Goal: Task Accomplishment & Management: Complete application form

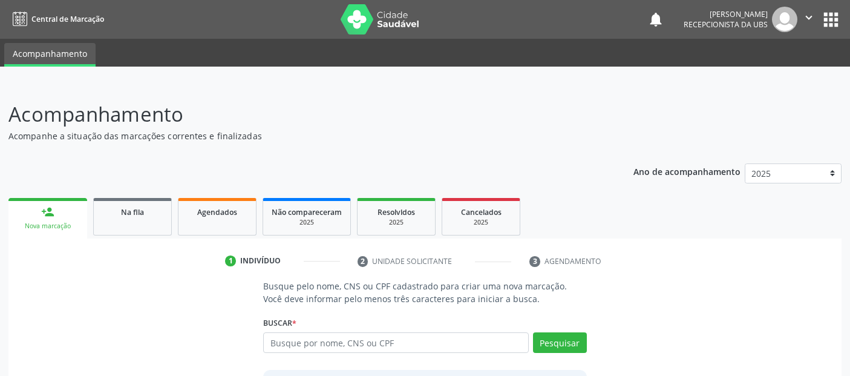
click at [364, 332] on input "text" at bounding box center [395, 342] width 265 height 21
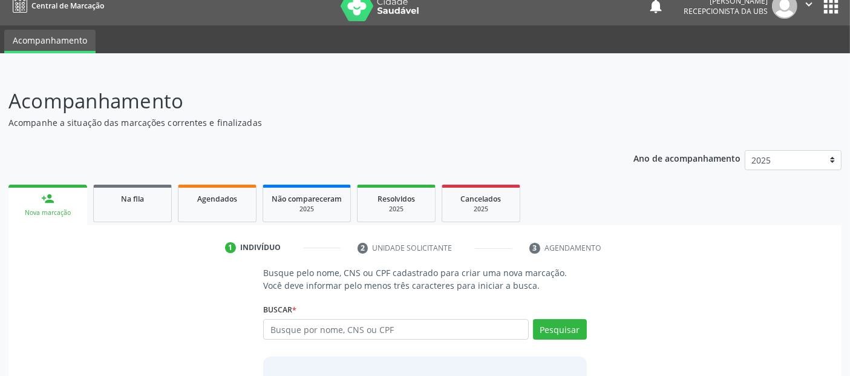
scroll to position [13, 0]
type input "yara machado da cunha"
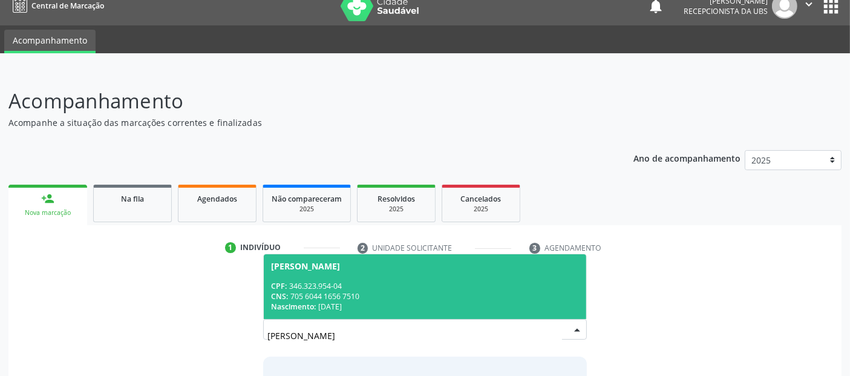
click at [386, 301] on div "Nascimento: 08/10/1946" at bounding box center [424, 306] width 307 height 10
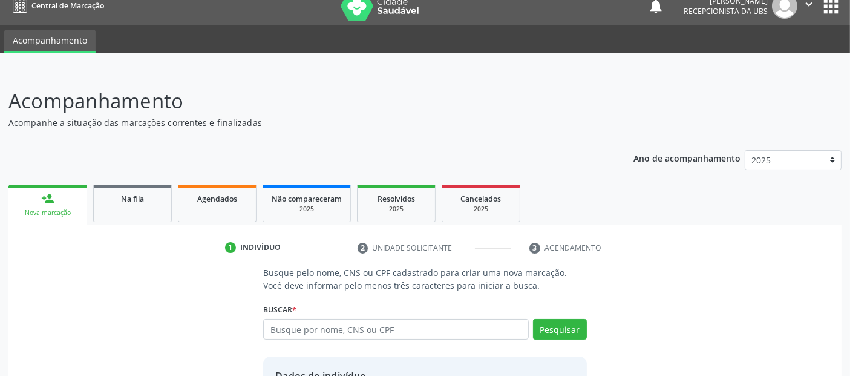
scroll to position [125, 0]
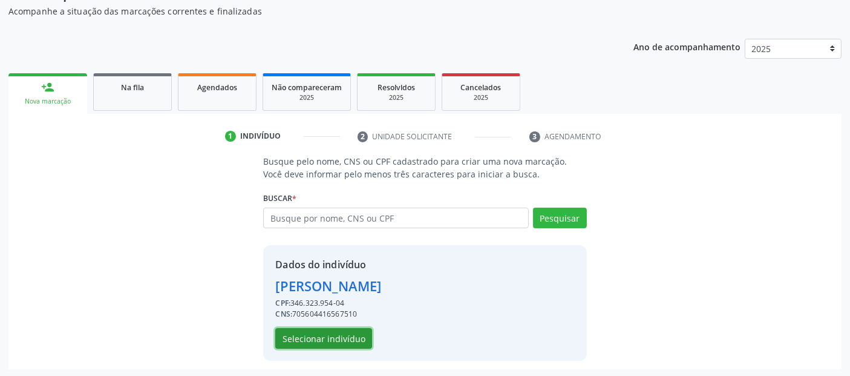
click at [338, 341] on button "Selecionar indivíduo" at bounding box center [323, 338] width 97 height 21
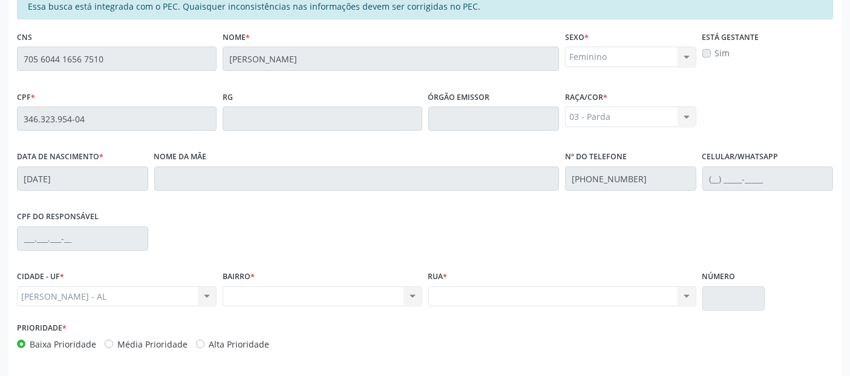
scroll to position [330, 0]
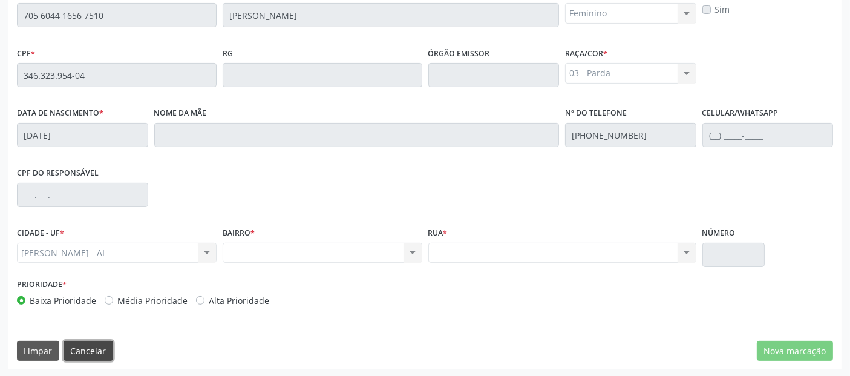
click at [88, 345] on button "Cancelar" at bounding box center [89, 351] width 50 height 21
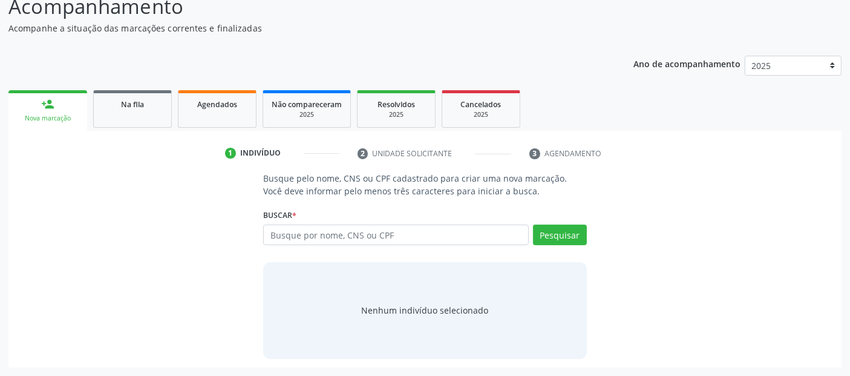
scroll to position [107, 0]
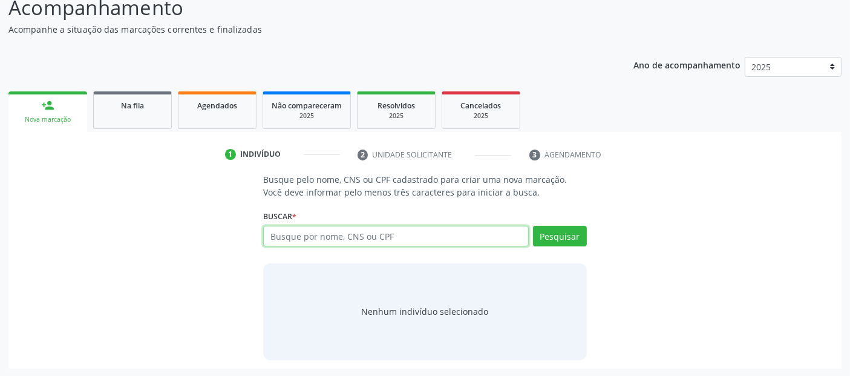
click at [353, 239] on input "text" at bounding box center [395, 236] width 265 height 21
paste input "346.323.954-04"
type input "346.323.954-04"
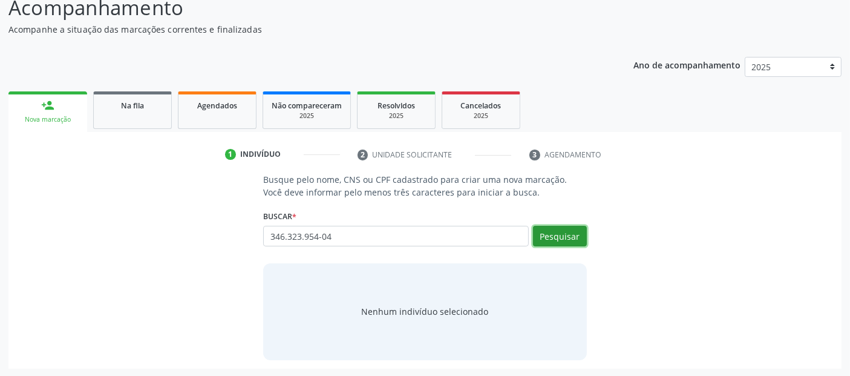
click at [565, 231] on button "Pesquisar" at bounding box center [560, 236] width 54 height 21
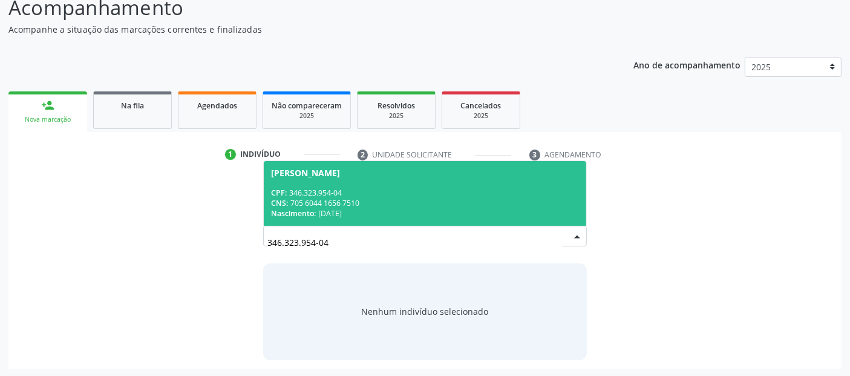
click at [375, 195] on div "CPF: 346.323.954-04" at bounding box center [424, 193] width 307 height 10
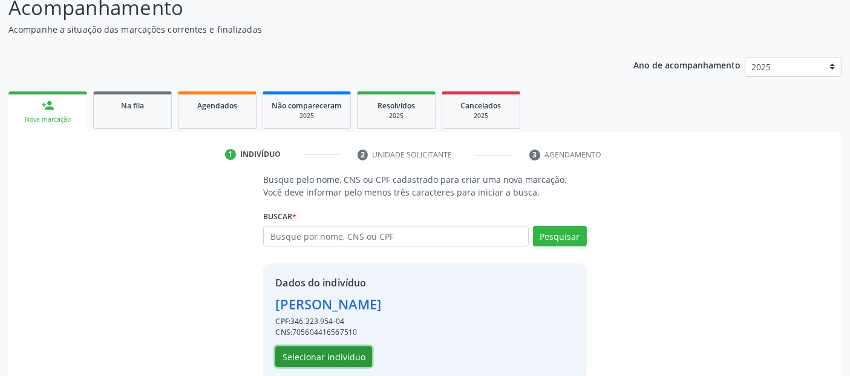
click at [315, 360] on button "Selecionar indivíduo" at bounding box center [323, 356] width 97 height 21
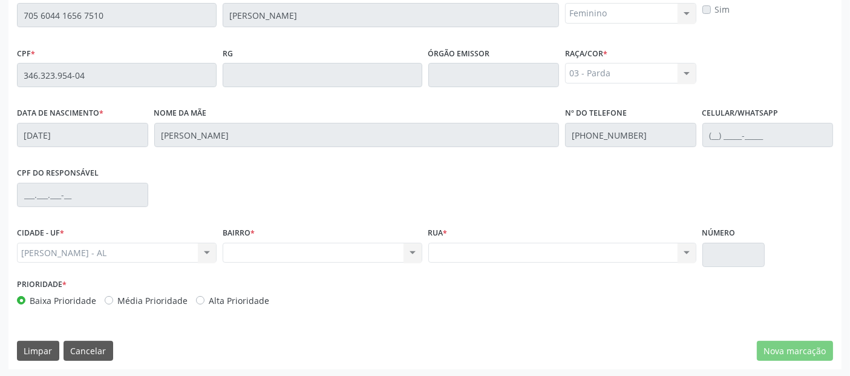
scroll to position [40, 0]
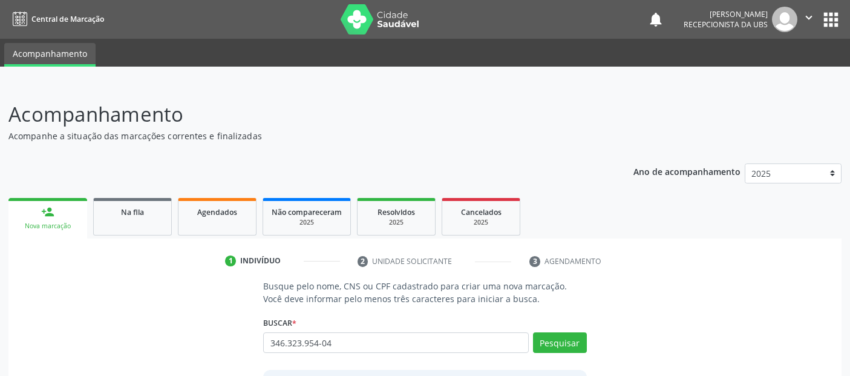
scroll to position [40, 0]
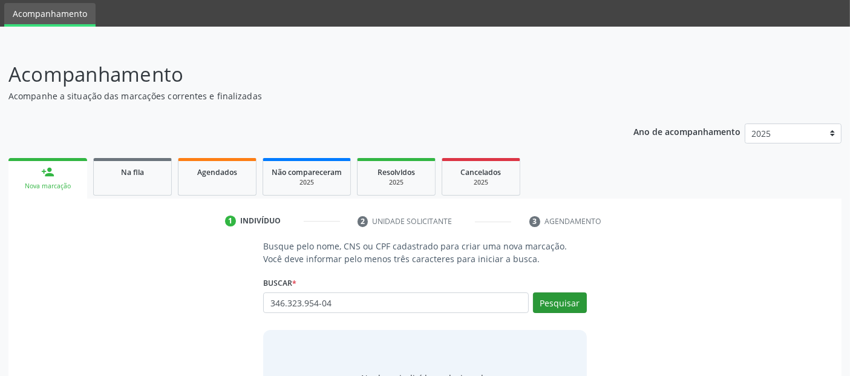
type input "346.323.954-04"
click at [554, 298] on button "Pesquisar" at bounding box center [560, 302] width 54 height 21
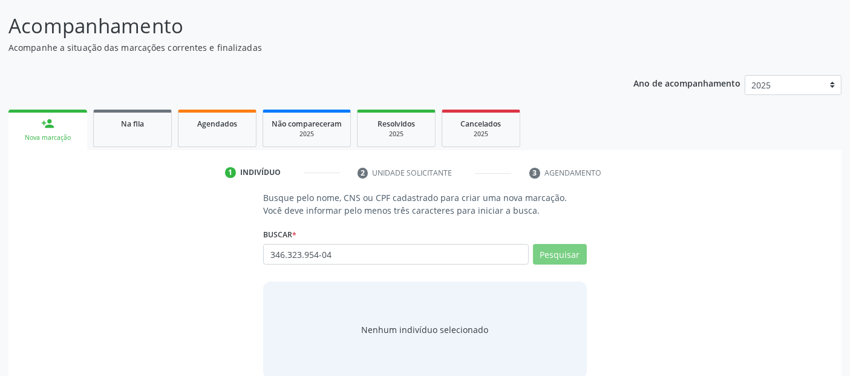
scroll to position [107, 0]
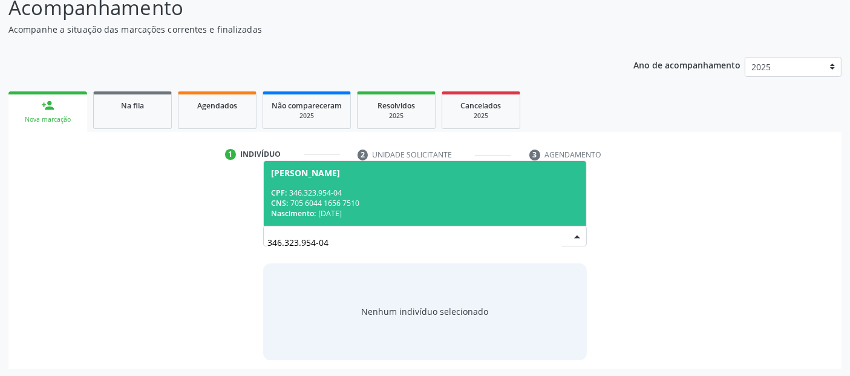
click at [348, 180] on span "Yara Machado da Cunha CPF: 346.323.954-04 CNS: 705 6044 1656 7510 Nascimento: 0…" at bounding box center [425, 193] width 322 height 65
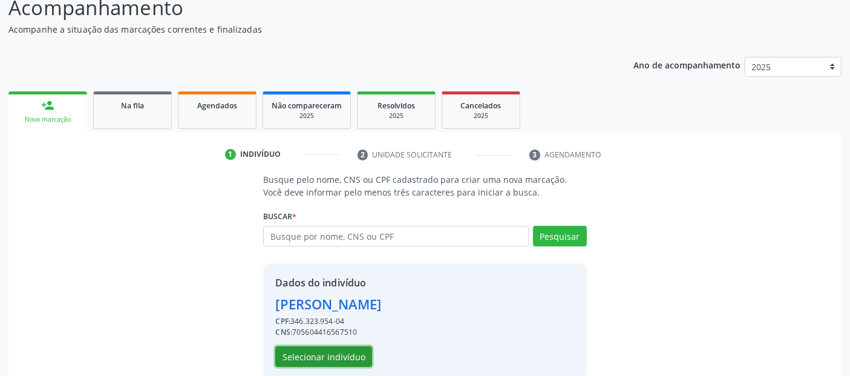
click at [328, 357] on button "Selecionar indivíduo" at bounding box center [323, 356] width 97 height 21
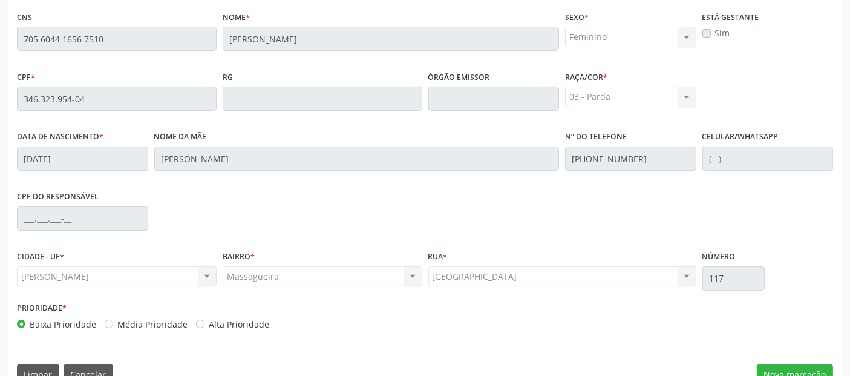
scroll to position [330, 0]
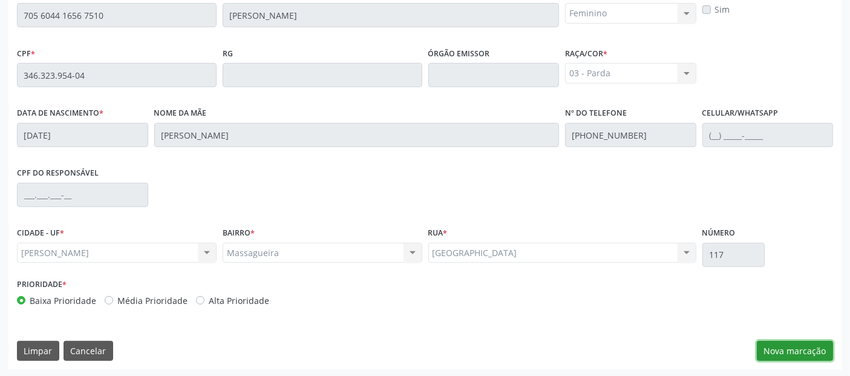
click at [783, 345] on button "Nova marcação" at bounding box center [795, 351] width 76 height 21
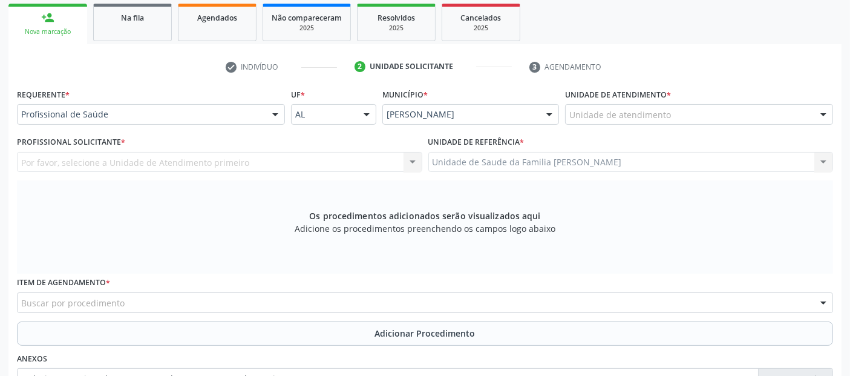
scroll to position [158, 0]
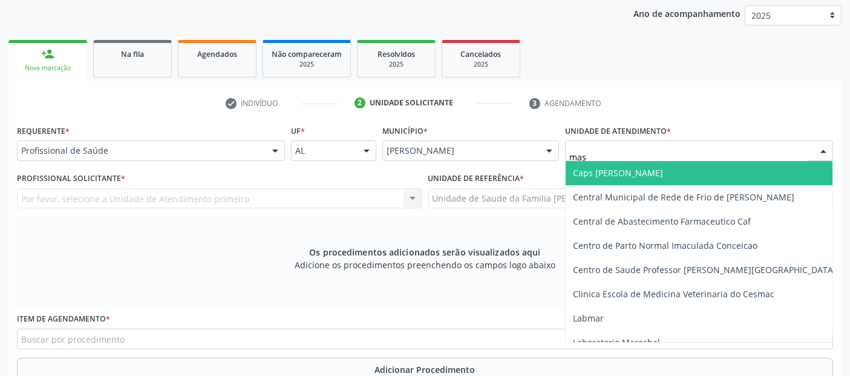
type input "mass"
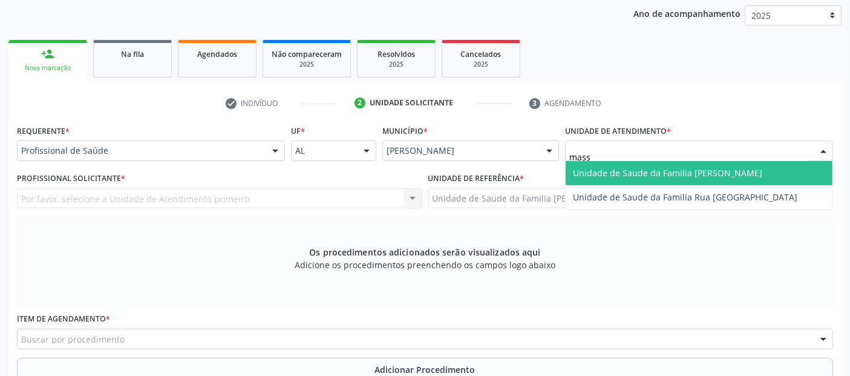
click at [606, 169] on span "Unidade de Saude da Familia [PERSON_NAME]" at bounding box center [667, 172] width 189 height 11
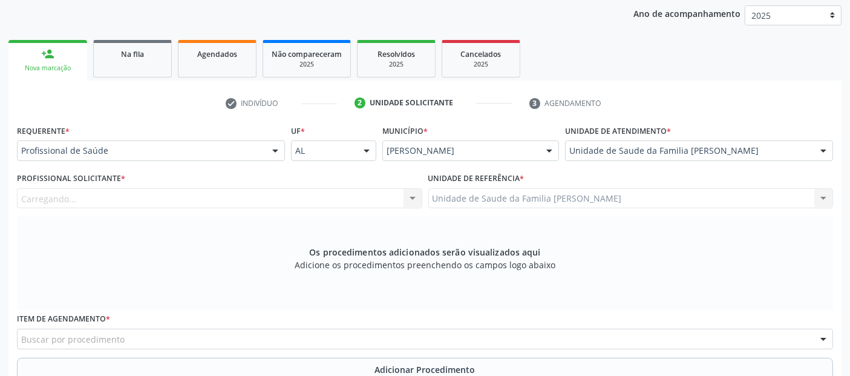
click at [318, 201] on div "Carregando... Nenhum resultado encontrado para: " " Não há nenhuma opção para s…" at bounding box center [220, 198] width 406 height 21
click at [318, 201] on div "Profissional solicitante" at bounding box center [220, 198] width 406 height 21
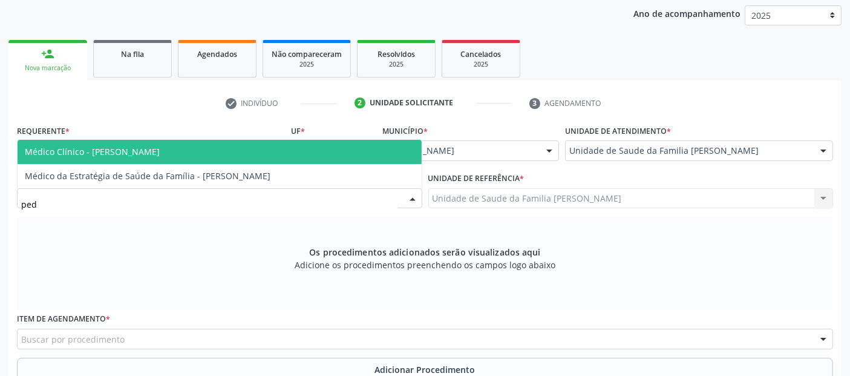
type input "pedr"
click at [274, 146] on span "Médico Clínico - Pedro Marques Barbosa" at bounding box center [220, 152] width 404 height 24
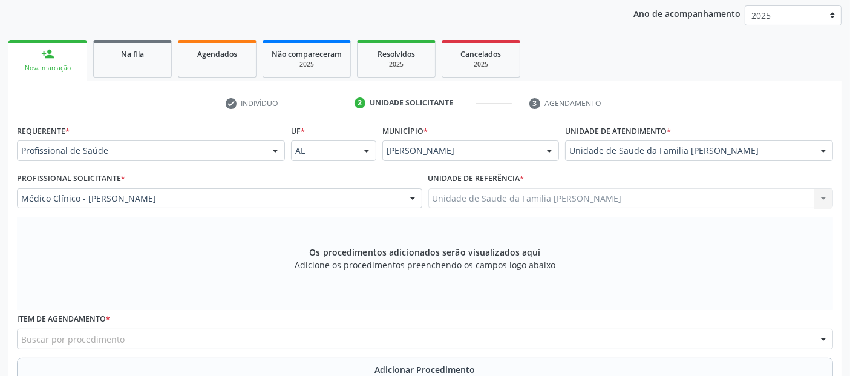
scroll to position [349, 0]
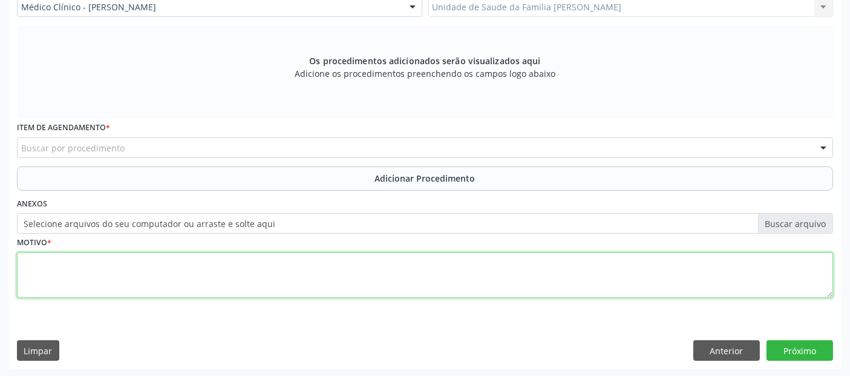
click at [382, 286] on textarea at bounding box center [425, 275] width 816 height 46
type textarea "tinnitus e cefaleia"
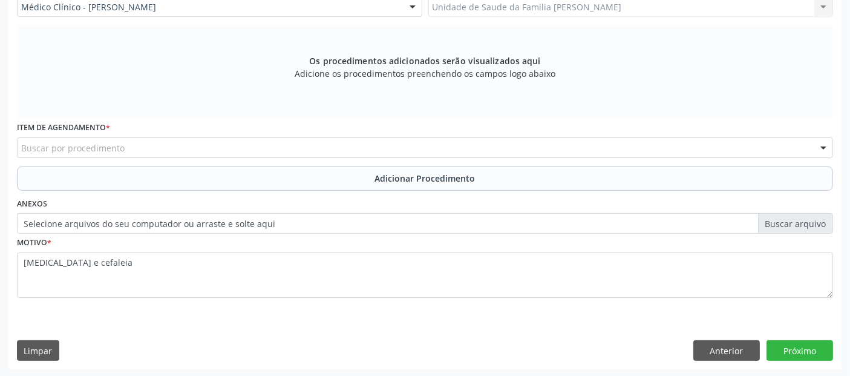
click at [294, 149] on div "Buscar por procedimento" at bounding box center [425, 147] width 816 height 21
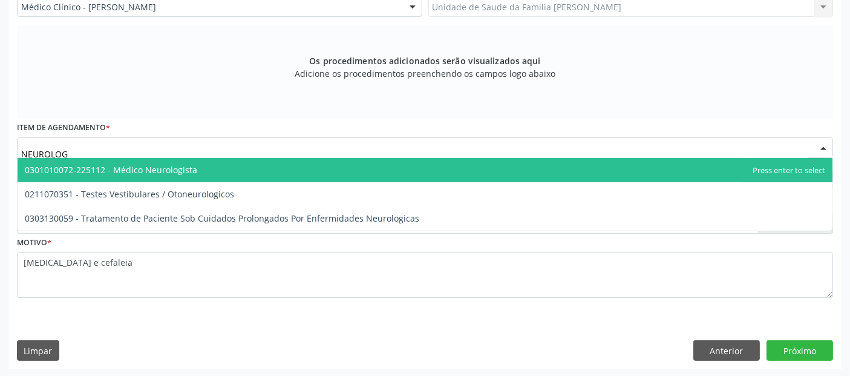
type input "NEUROLOGI"
click at [202, 172] on span "0301010072-225112 - Médico Neurologista" at bounding box center [425, 170] width 815 height 24
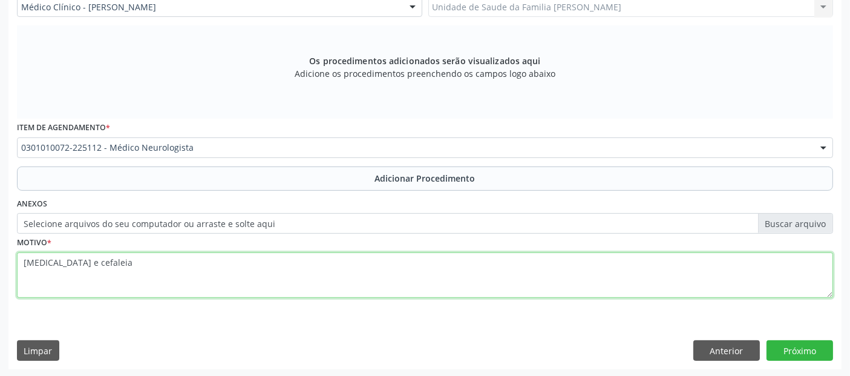
click at [107, 271] on textarea "tinnitus e cefaleia" at bounding box center [425, 275] width 816 height 46
drag, startPoint x: 77, startPoint y: 258, endPoint x: 16, endPoint y: 260, distance: 61.8
click at [16, 260] on div "Motivo * tinnitus e cefaleia TINNITUS E CEFALEIA." at bounding box center [425, 274] width 823 height 81
click at [22, 269] on textarea "TINNITUS E CEFALEIA." at bounding box center [425, 275] width 816 height 46
type textarea "TINNITUS E CEFALEIA."
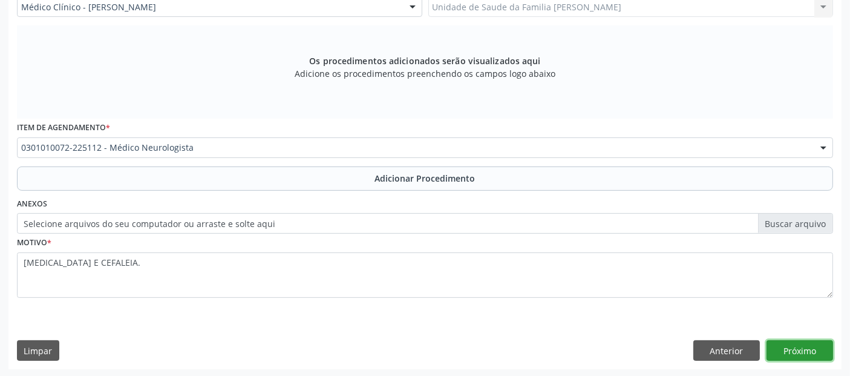
click at [780, 346] on button "Próximo" at bounding box center [800, 350] width 67 height 21
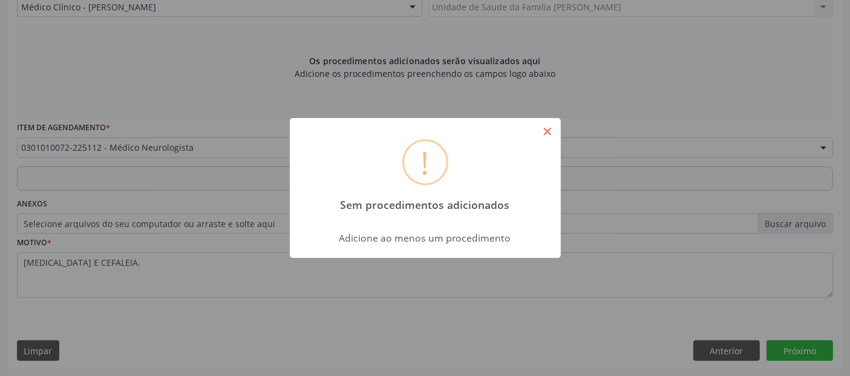
click at [549, 126] on button "×" at bounding box center [547, 131] width 21 height 21
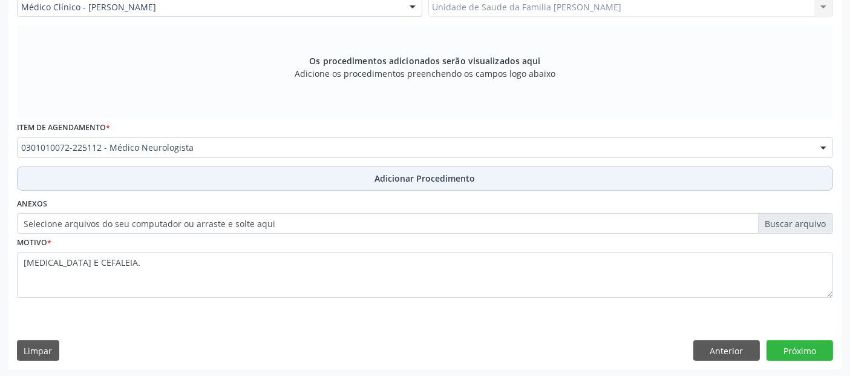
click at [472, 179] on span "Adicionar Procedimento" at bounding box center [425, 178] width 100 height 13
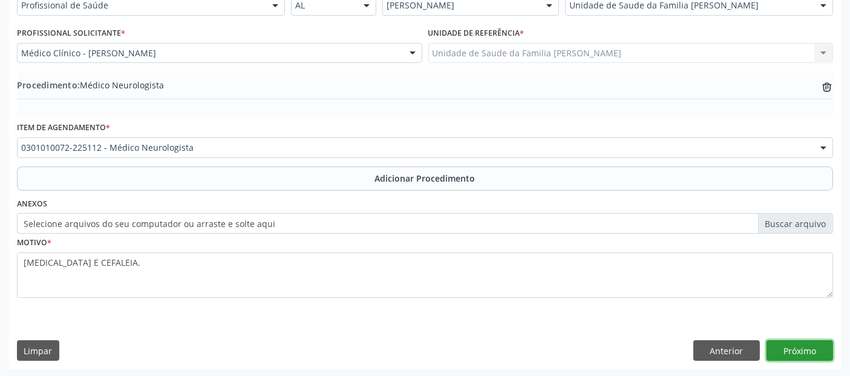
click at [809, 340] on button "Próximo" at bounding box center [800, 350] width 67 height 21
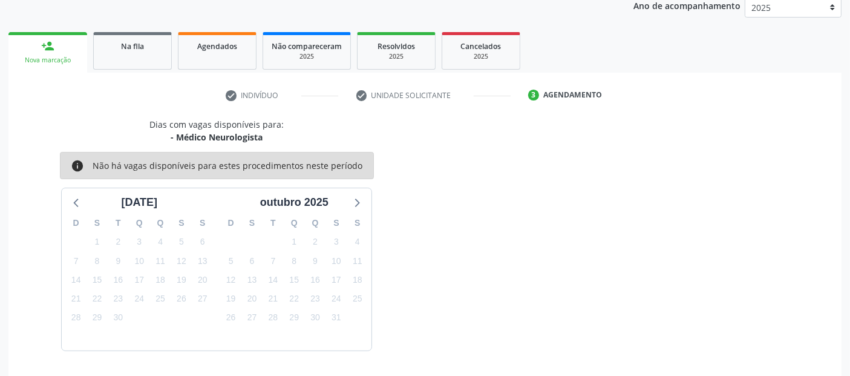
scroll to position [202, 0]
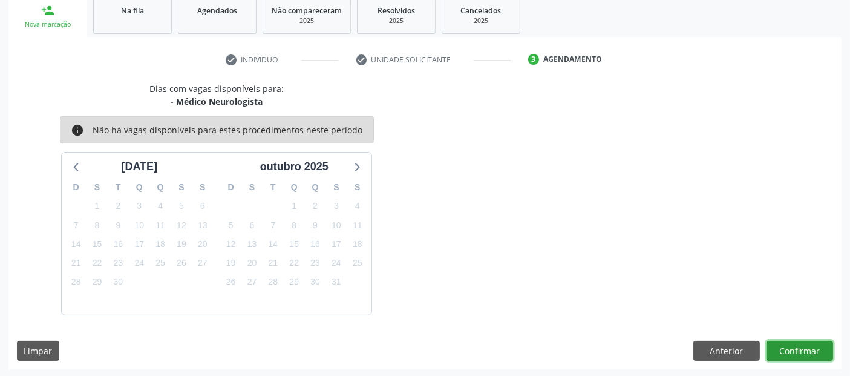
click at [809, 352] on button "Confirmar" at bounding box center [800, 351] width 67 height 21
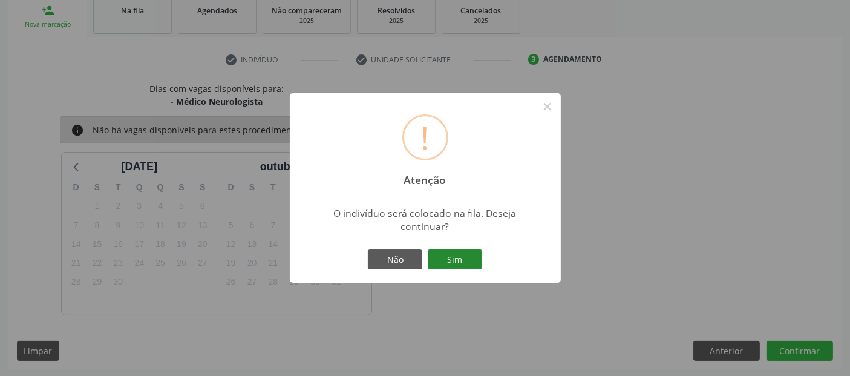
click at [456, 262] on button "Sim" at bounding box center [455, 259] width 54 height 21
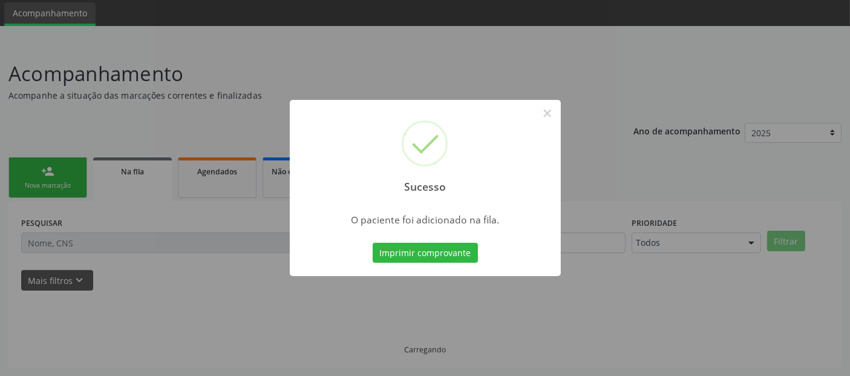
scroll to position [39, 0]
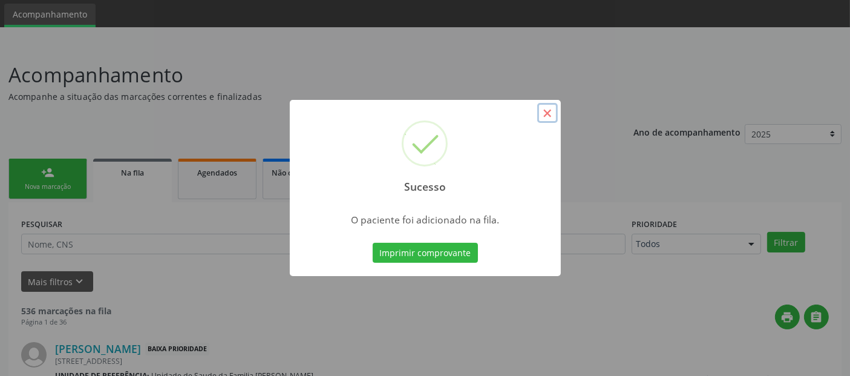
click at [551, 111] on button "×" at bounding box center [547, 113] width 21 height 21
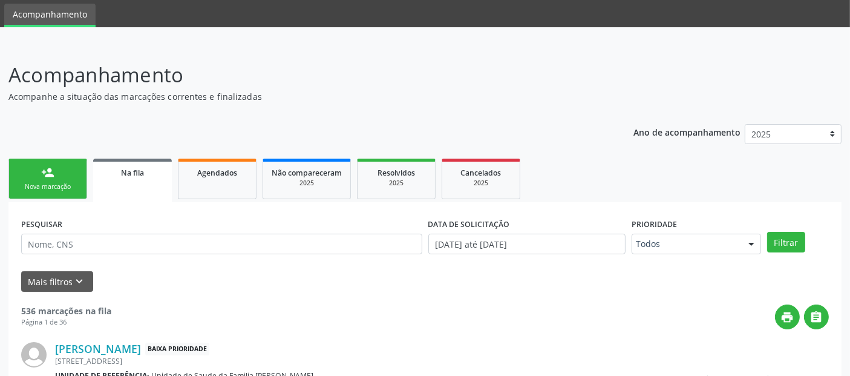
click at [33, 173] on link "person_add Nova marcação" at bounding box center [47, 179] width 79 height 41
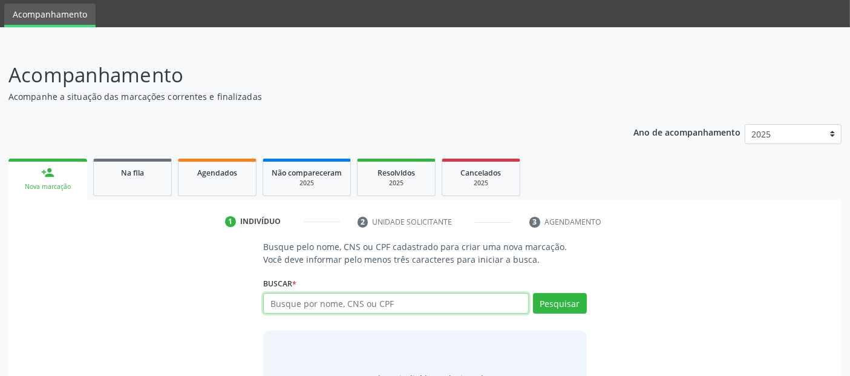
click at [358, 303] on input "text" at bounding box center [395, 303] width 265 height 21
type input "IRACEMA"
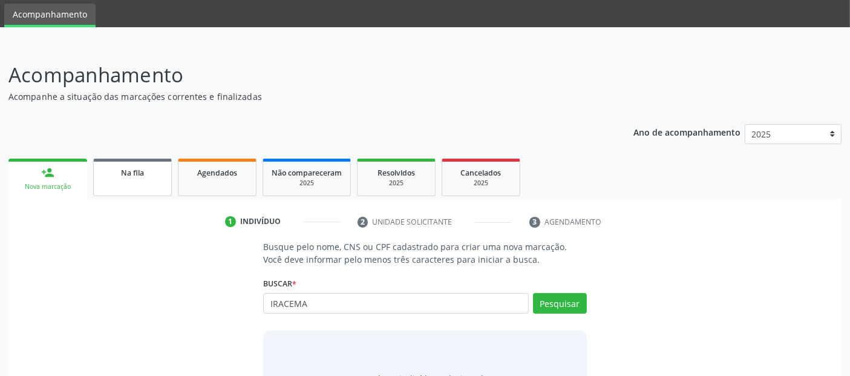
click at [138, 188] on link "Na fila" at bounding box center [132, 178] width 79 height 38
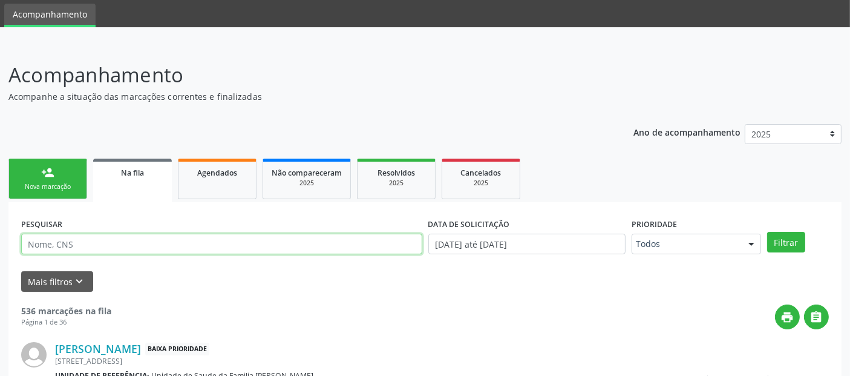
click at [166, 246] on input "text" at bounding box center [221, 244] width 401 height 21
type input "IRACEMA"
click at [767, 232] on button "Filtrar" at bounding box center [786, 242] width 38 height 21
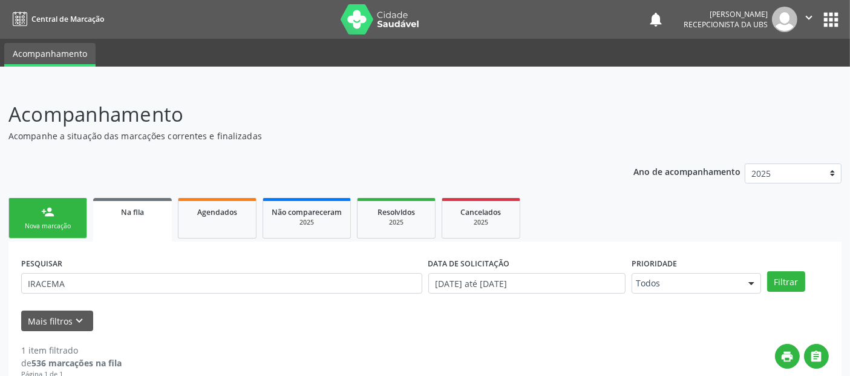
scroll to position [131, 0]
